Goal: Transaction & Acquisition: Download file/media

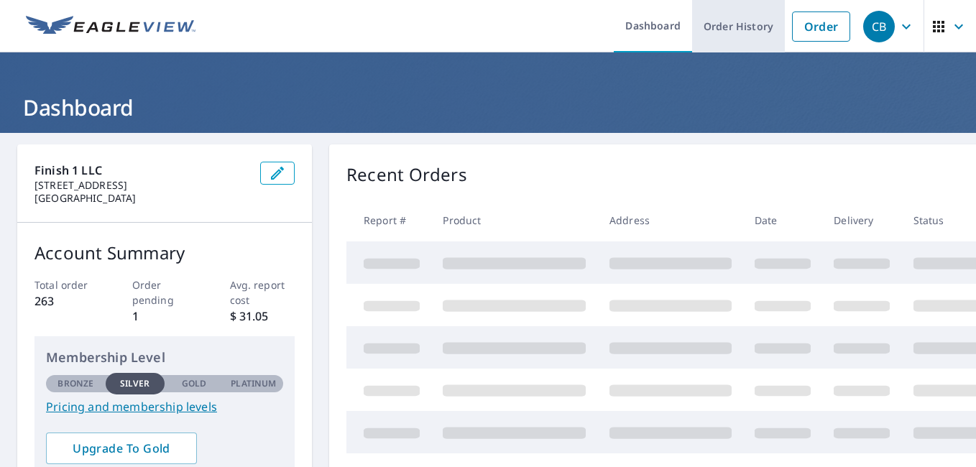
drag, startPoint x: 0, startPoint y: 0, endPoint x: 729, endPoint y: 27, distance: 729.4
click at [729, 27] on link "Order History" at bounding box center [738, 26] width 93 height 52
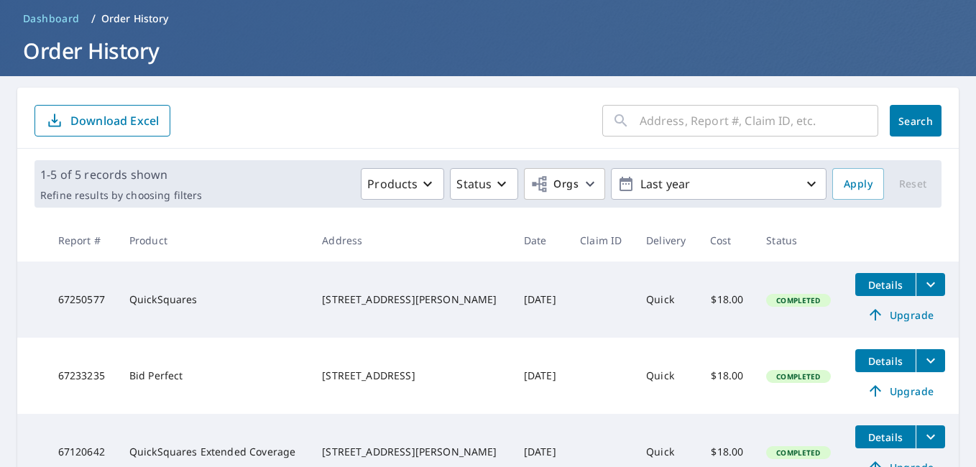
scroll to position [59, 0]
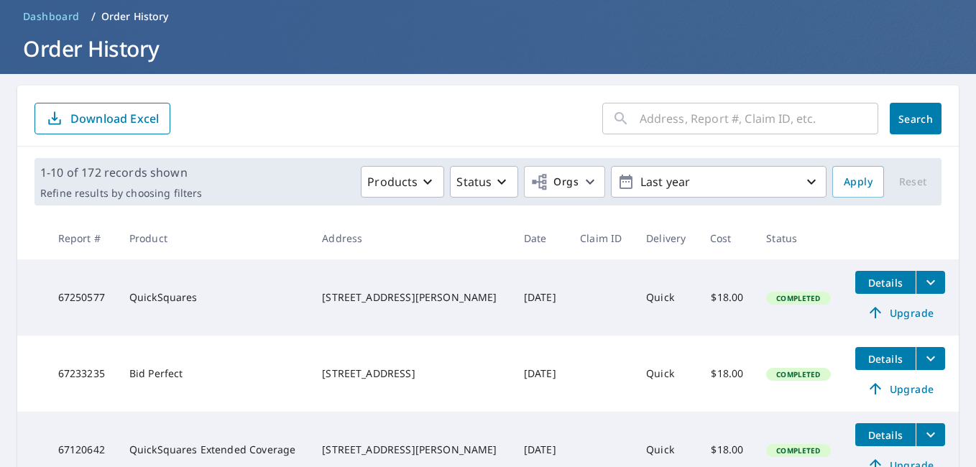
click at [651, 126] on input "text" at bounding box center [759, 118] width 239 height 40
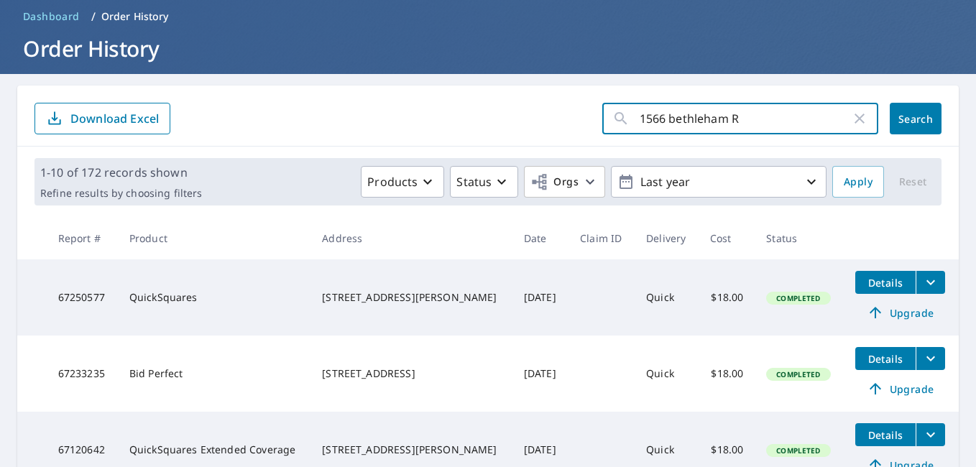
type input "[STREET_ADDRESS]"
click button "Search" at bounding box center [916, 119] width 52 height 32
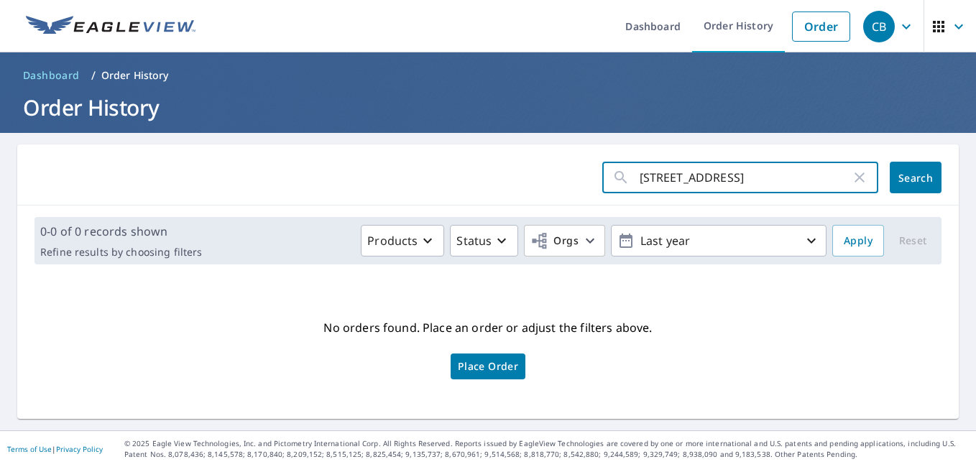
click at [745, 174] on input "[STREET_ADDRESS]" at bounding box center [745, 177] width 211 height 40
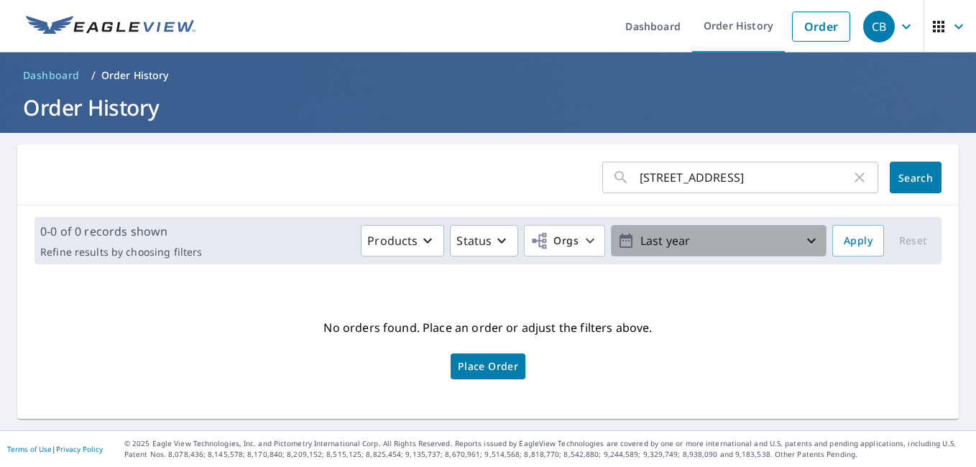
click at [809, 243] on icon "button" at bounding box center [811, 240] width 17 height 17
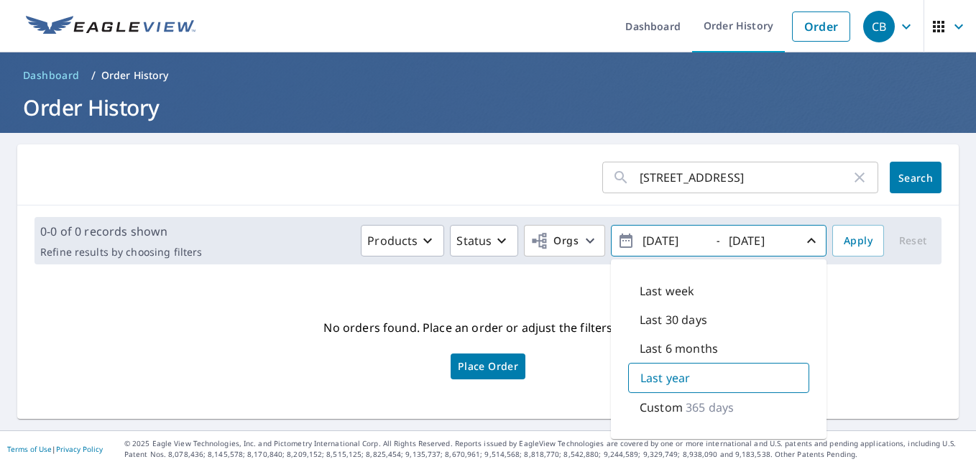
click at [694, 408] on p "365 days" at bounding box center [710, 407] width 48 height 17
click at [893, 167] on button "Search" at bounding box center [916, 178] width 52 height 32
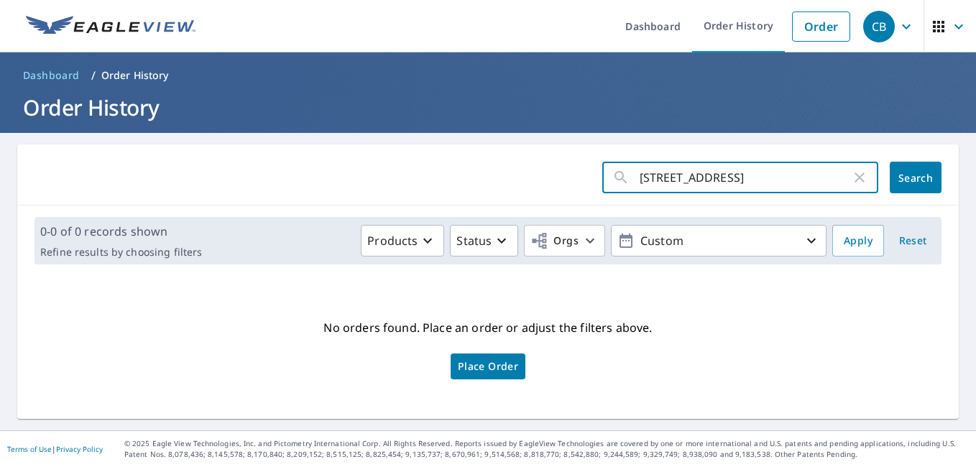
click at [809, 177] on input "[STREET_ADDRESS]" at bounding box center [745, 177] width 211 height 40
type input "1566 bethlehem Rd"
click button "Search" at bounding box center [916, 178] width 52 height 32
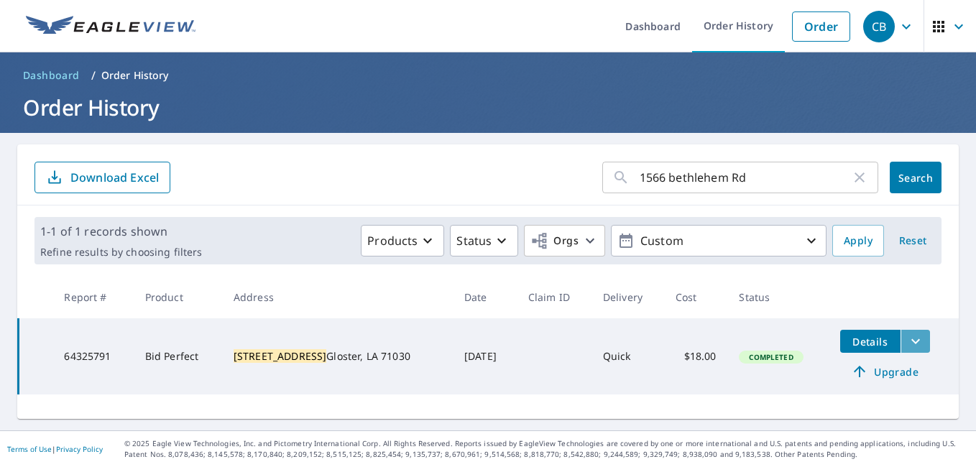
click at [907, 346] on icon "filesDropdownBtn-64325791" at bounding box center [915, 341] width 17 height 17
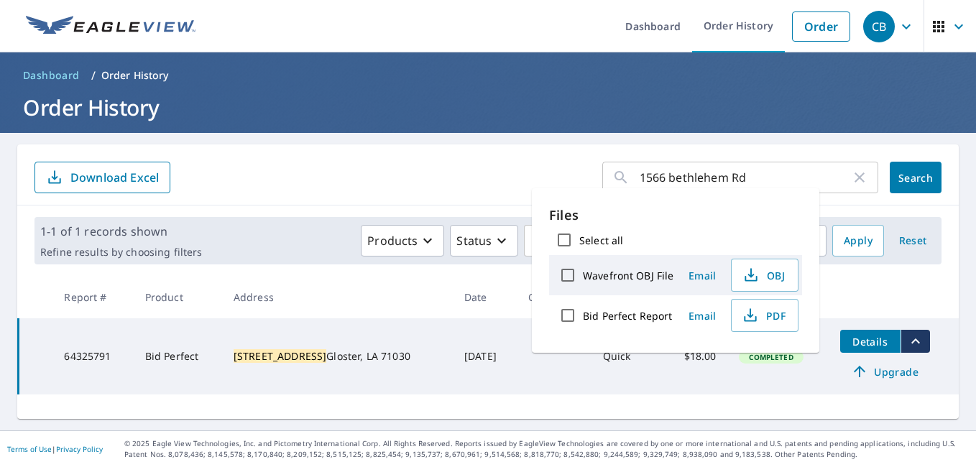
click at [589, 316] on label "Bid Perfect Report" at bounding box center [627, 316] width 89 height 14
click at [583, 316] on input "Bid Perfect Report" at bounding box center [568, 315] width 30 height 30
checkbox input "true"
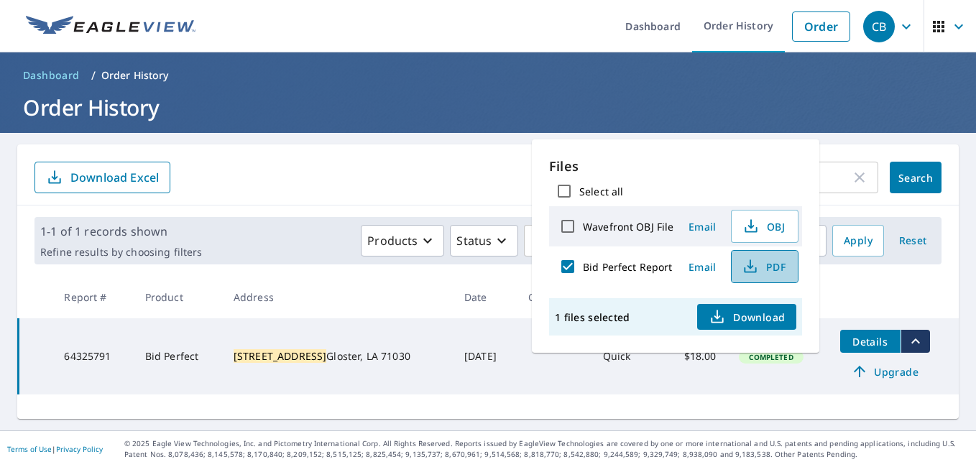
click at [761, 267] on span "PDF" at bounding box center [763, 266] width 46 height 17
